Goal: Task Accomplishment & Management: Manage account settings

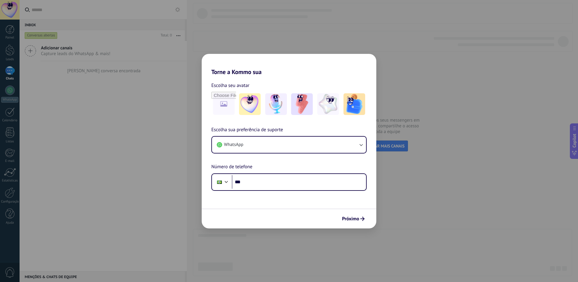
click at [252, 41] on div "Torne a Kommo sua Escolha seu avatar Escolha sua preferência de suporte WhatsAp…" at bounding box center [289, 141] width 578 height 282
click at [372, 61] on h2 "Torne a Kommo sua" at bounding box center [289, 65] width 175 height 22
click at [220, 102] on input "file" at bounding box center [223, 103] width 23 height 23
drag, startPoint x: 220, startPoint y: 102, endPoint x: 270, endPoint y: 36, distance: 82.9
click at [270, 36] on div "Torne a Kommo sua Escolha seu avatar Escolha sua preferência de suporte WhatsAp…" at bounding box center [289, 141] width 578 height 282
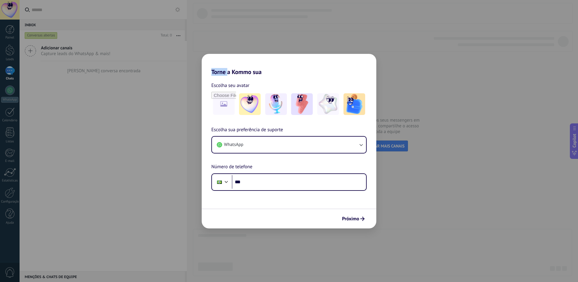
click at [270, 36] on div "Torne a Kommo sua Escolha seu avatar Escolha sua preferência de suporte WhatsAp…" at bounding box center [289, 141] width 578 height 282
click at [352, 217] on span "Próximo" at bounding box center [350, 219] width 17 height 4
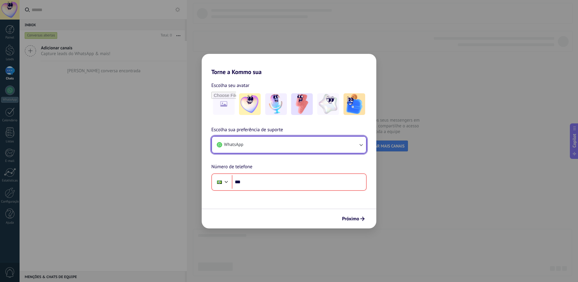
click at [275, 148] on button "WhatsApp" at bounding box center [289, 145] width 154 height 16
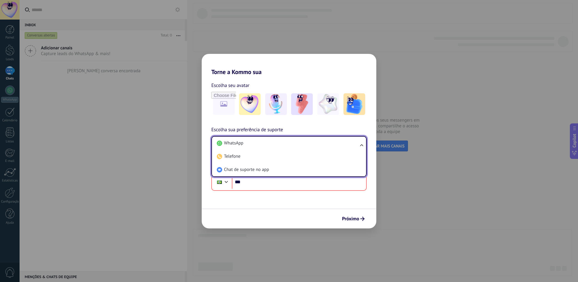
click at [257, 123] on div "Escolha seu avatar Escolha sua preferência de suporte WhatsApp WhatsApp Telefon…" at bounding box center [289, 133] width 175 height 115
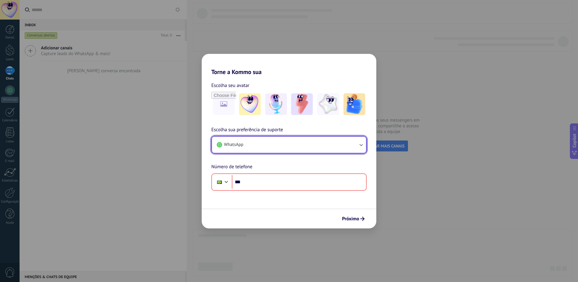
click at [270, 148] on button "WhatsApp" at bounding box center [289, 145] width 154 height 16
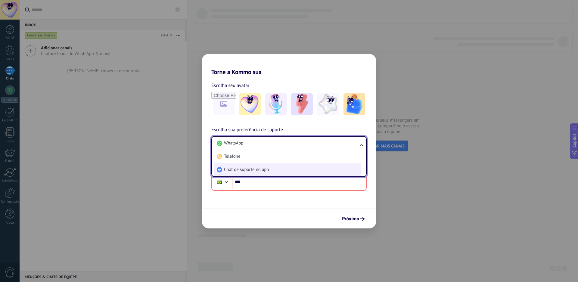
click at [262, 170] on span "Chat de suporte no app" at bounding box center [246, 170] width 45 height 6
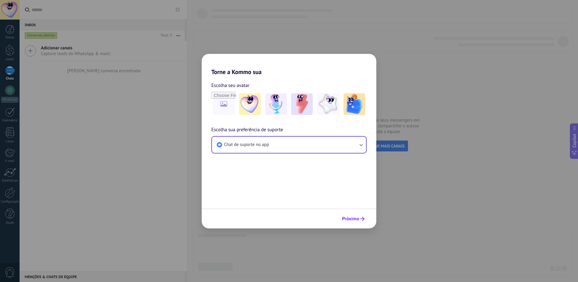
click at [350, 221] on span "Próximo" at bounding box center [350, 219] width 17 height 4
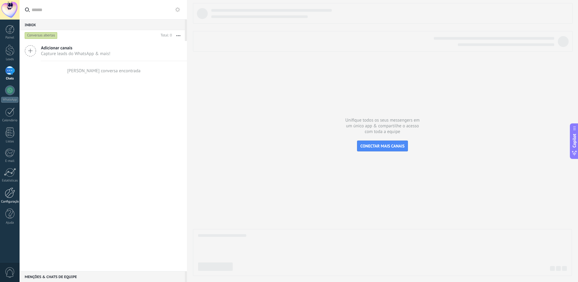
click at [12, 197] on div at bounding box center [10, 193] width 10 height 11
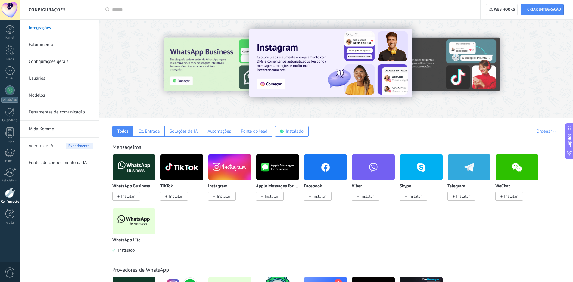
click at [61, 27] on link "Integrações" at bounding box center [61, 28] width 64 height 17
click at [130, 168] on img at bounding box center [134, 167] width 43 height 29
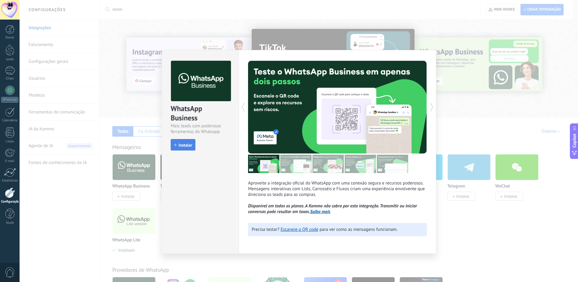
click at [182, 148] on button "Instalar" at bounding box center [183, 144] width 25 height 11
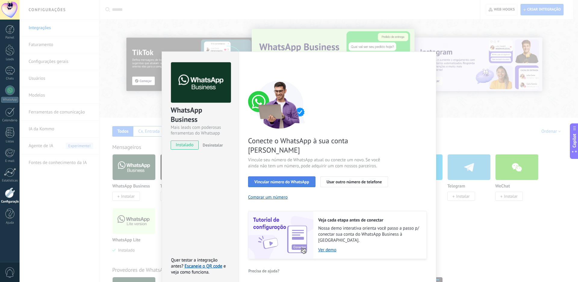
click at [288, 180] on span "Vincular número do WhatsApp" at bounding box center [281, 182] width 55 height 4
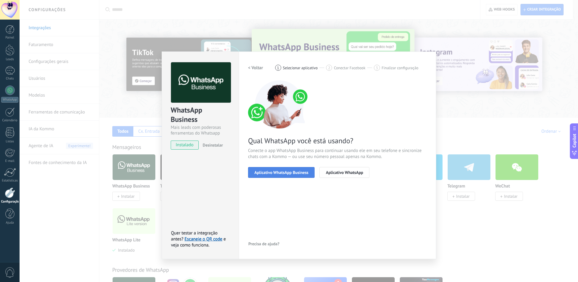
click at [290, 170] on span "Aplicativo WhatsApp Business" at bounding box center [281, 172] width 54 height 4
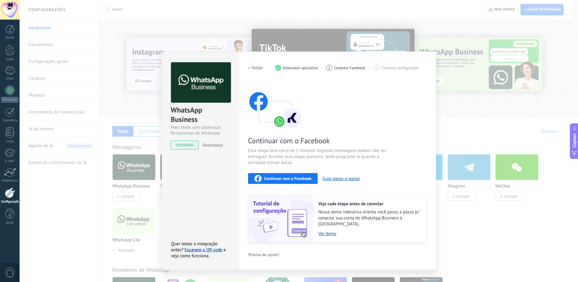
click at [282, 178] on span "Continuar com o Facebook" at bounding box center [287, 178] width 47 height 4
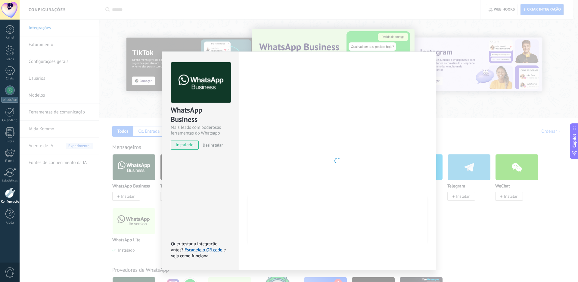
click at [86, 100] on div "WhatsApp Business Mais leads com poderosas ferramentas do Whatsapp instalado De…" at bounding box center [299, 141] width 559 height 282
